Goal: Navigation & Orientation: Go to known website

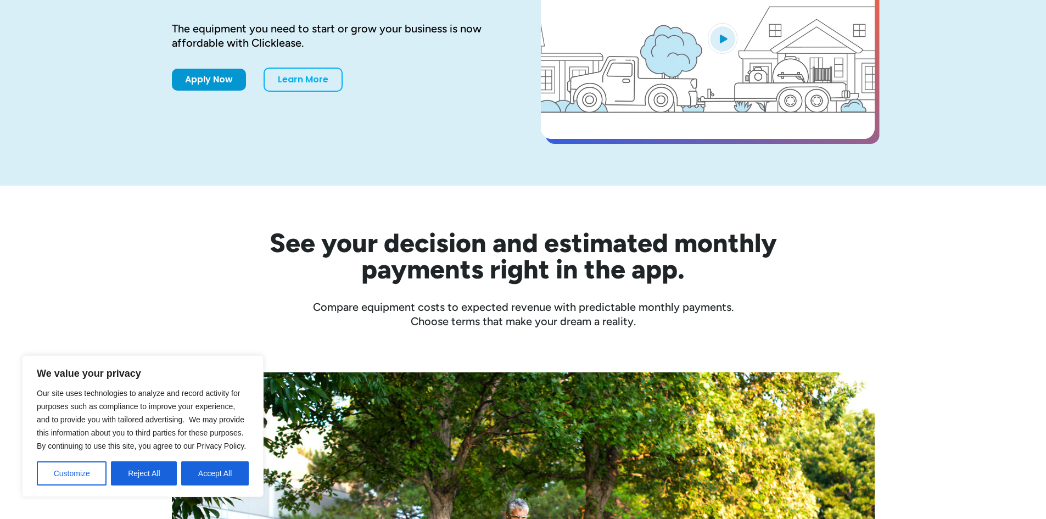
scroll to position [384, 0]
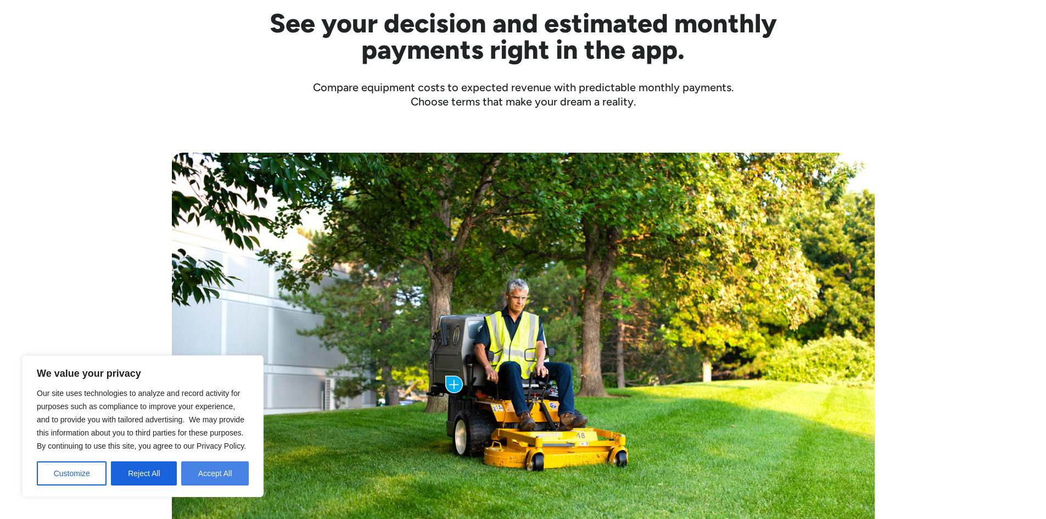
click at [218, 477] on button "Accept All" at bounding box center [215, 473] width 68 height 24
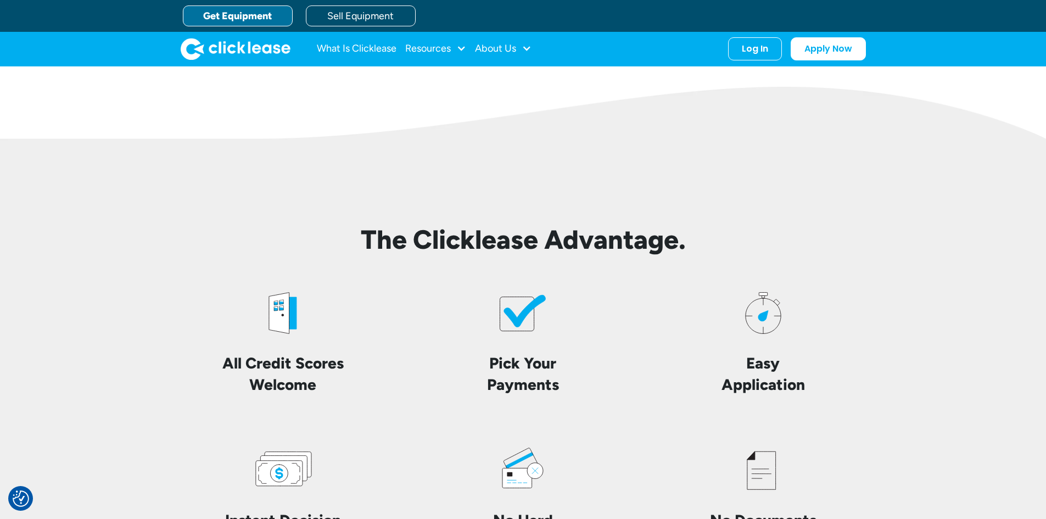
scroll to position [2334, 0]
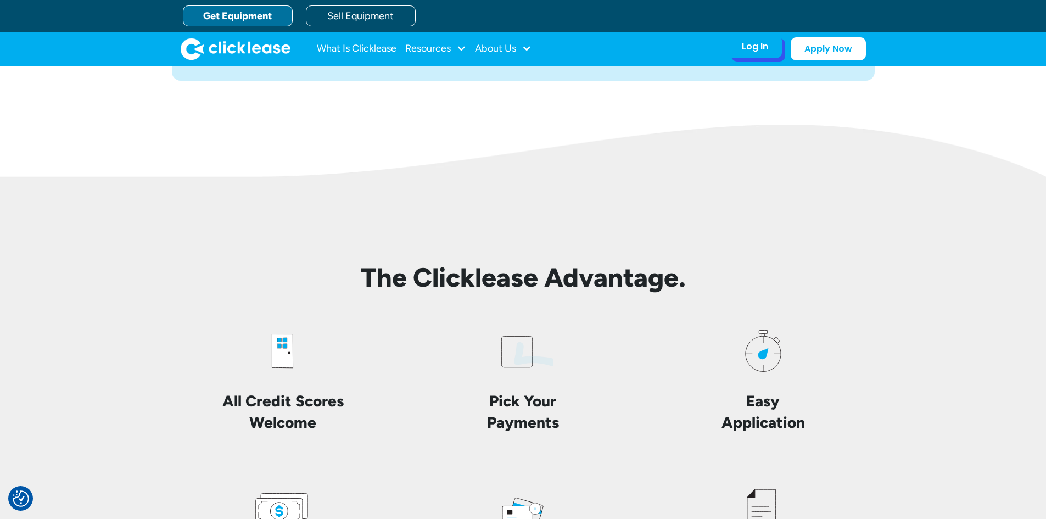
click at [754, 50] on div "Log In" at bounding box center [755, 46] width 26 height 11
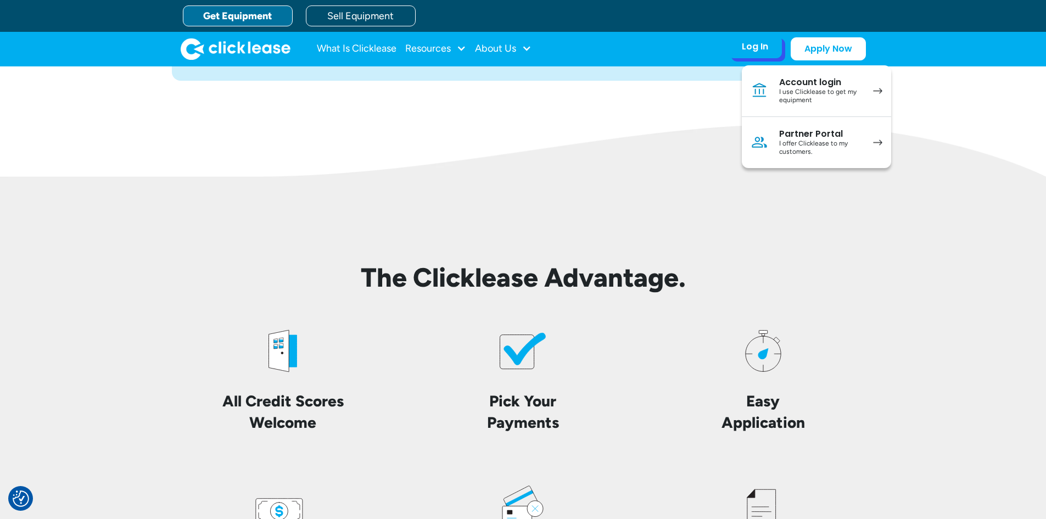
click at [826, 91] on div "I use Clicklease to get my equipment" at bounding box center [820, 96] width 83 height 17
